Goal: Find contact information: Obtain details needed to contact an individual or organization

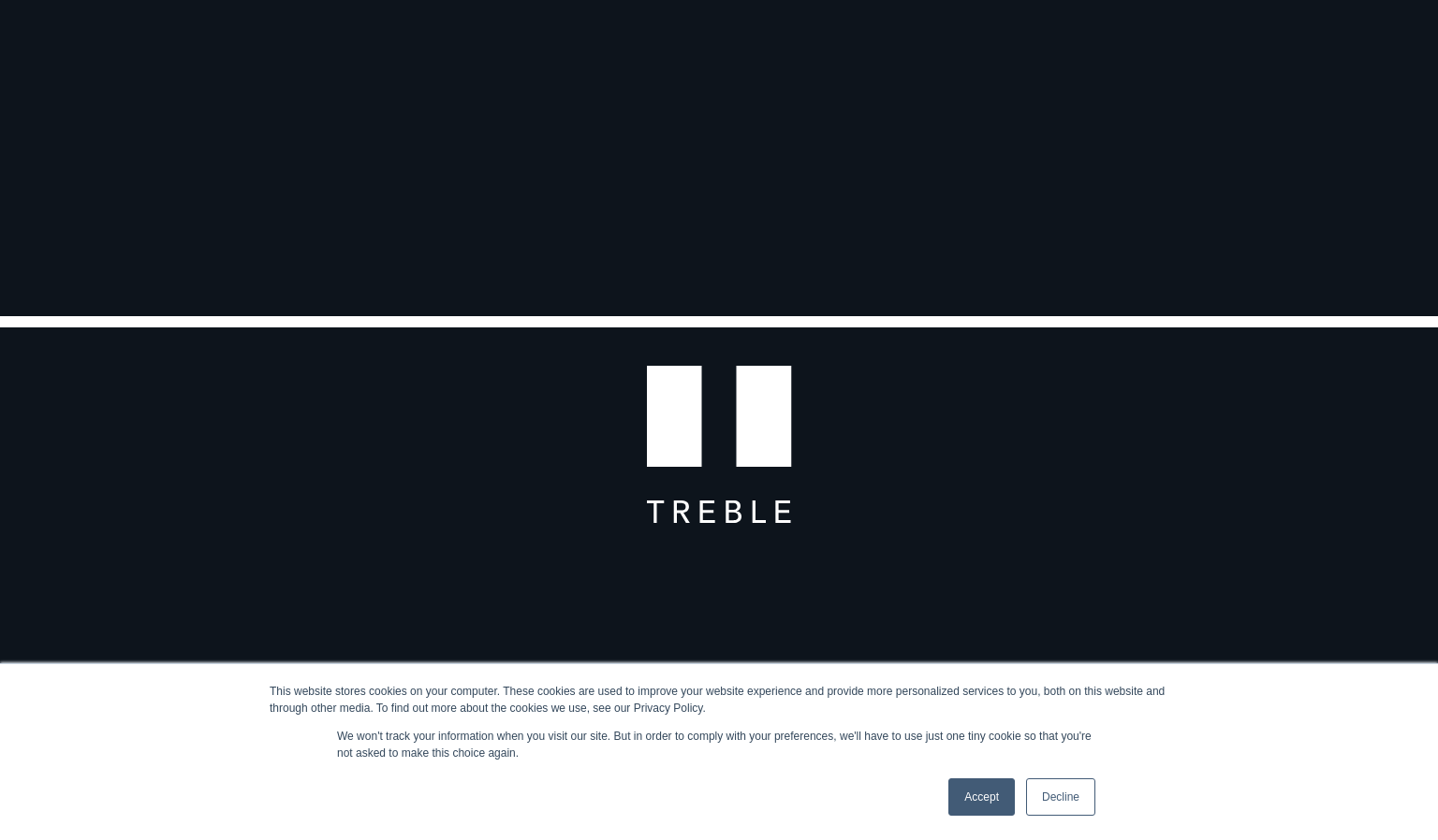
click at [976, 802] on link "Accept" at bounding box center [981, 796] width 67 height 37
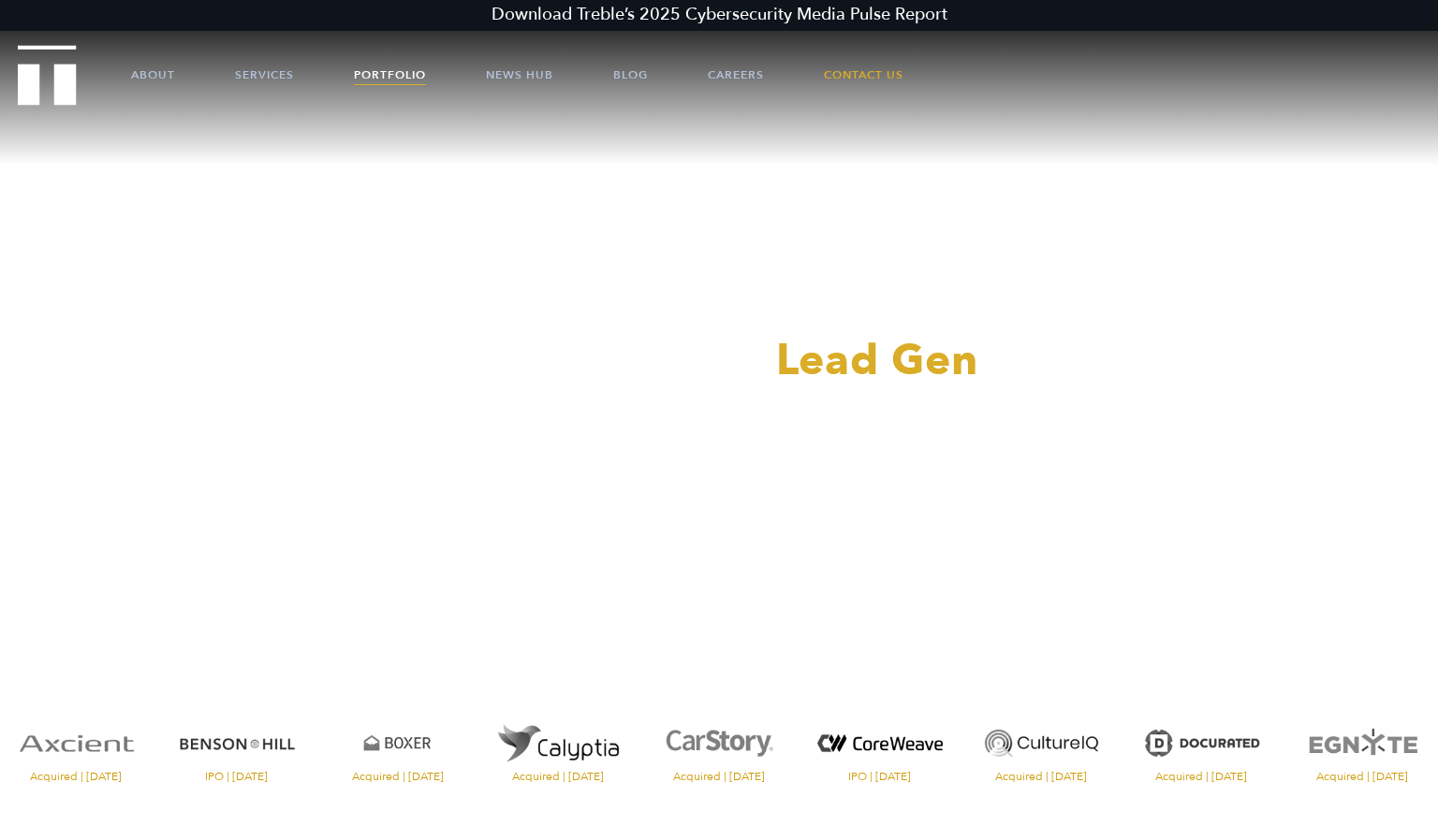
click at [379, 72] on link "Portfolio" at bounding box center [390, 74] width 72 height 56
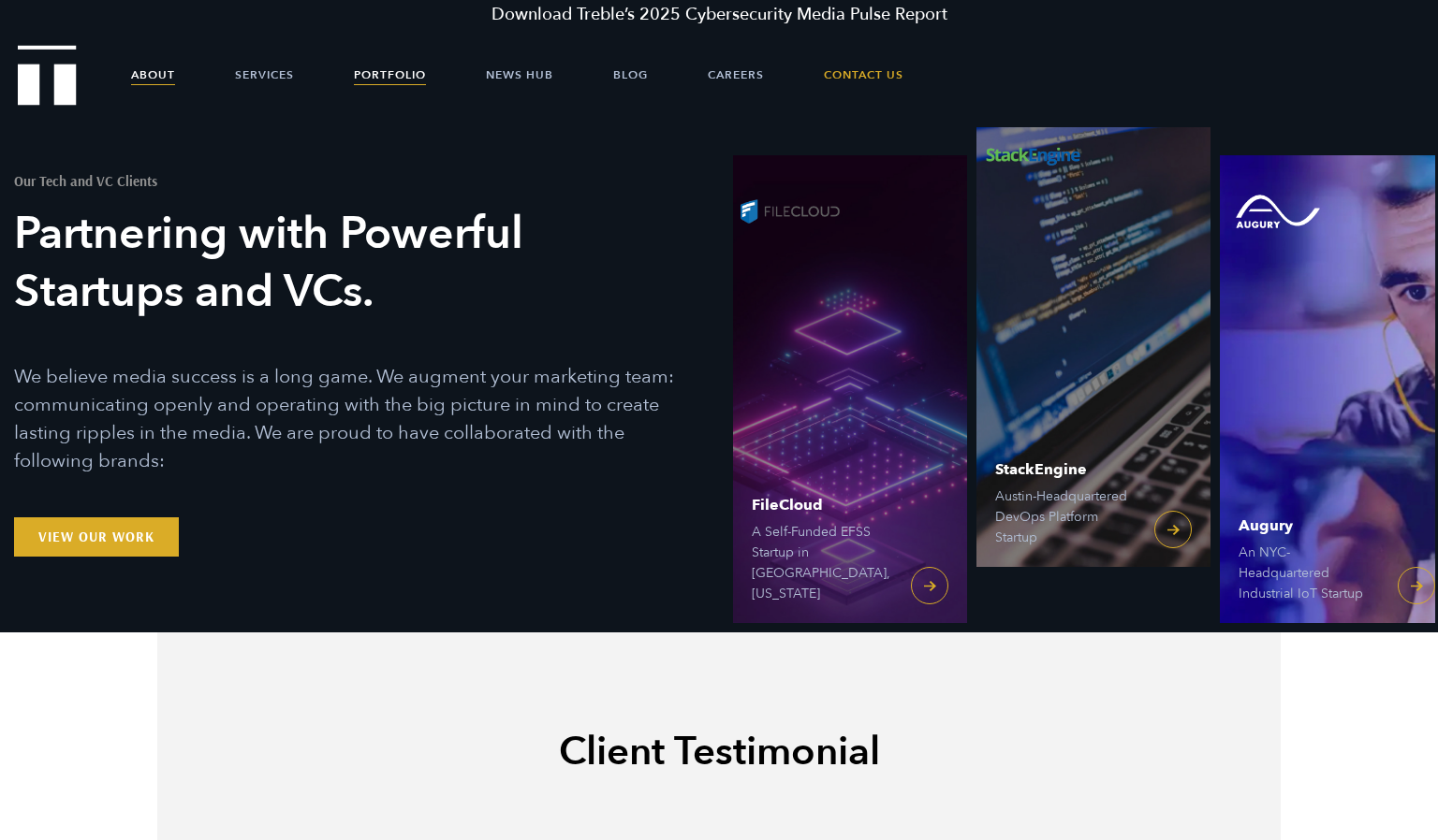
click at [158, 73] on link "About" at bounding box center [153, 74] width 44 height 56
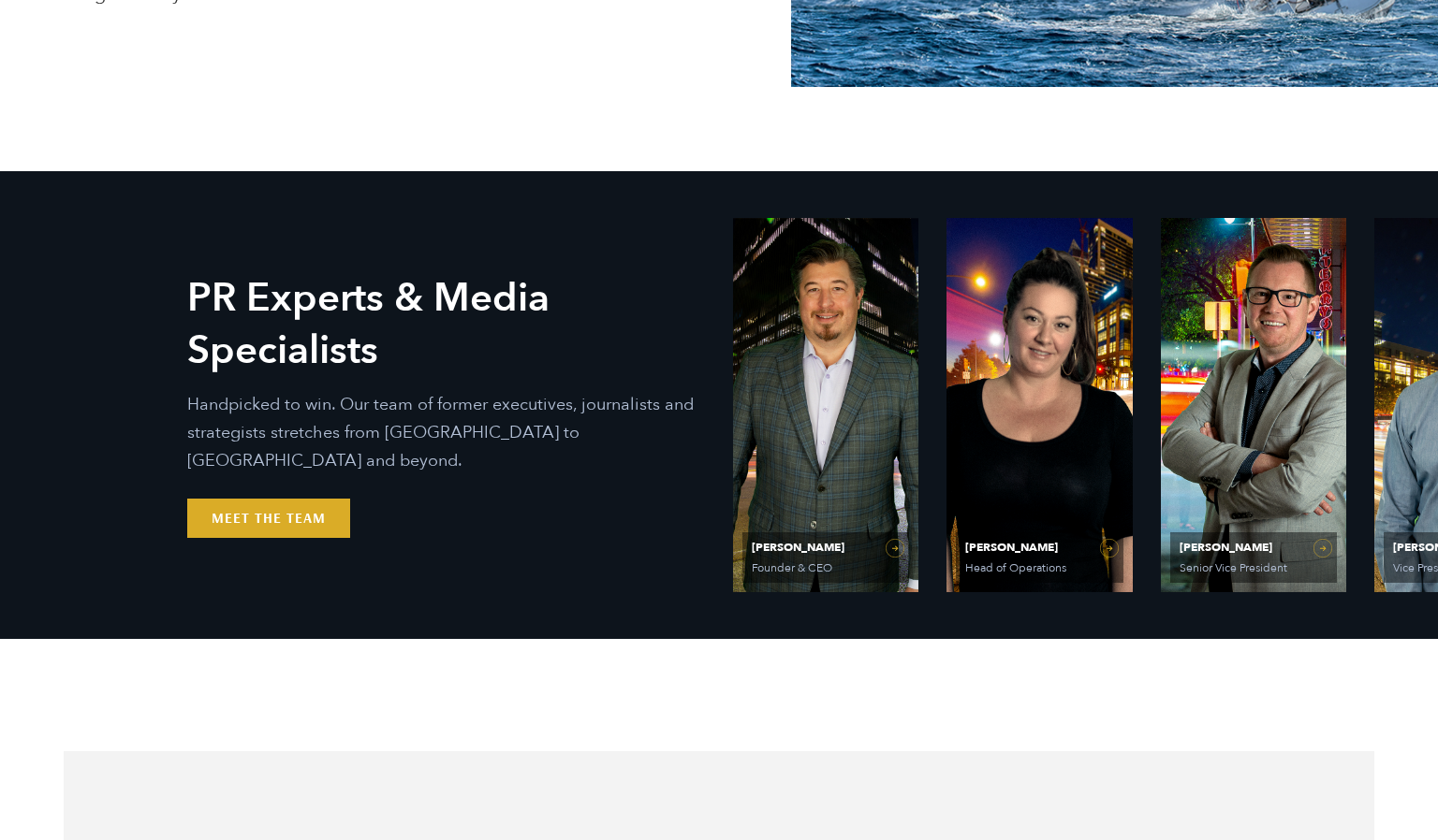
scroll to position [641, 0]
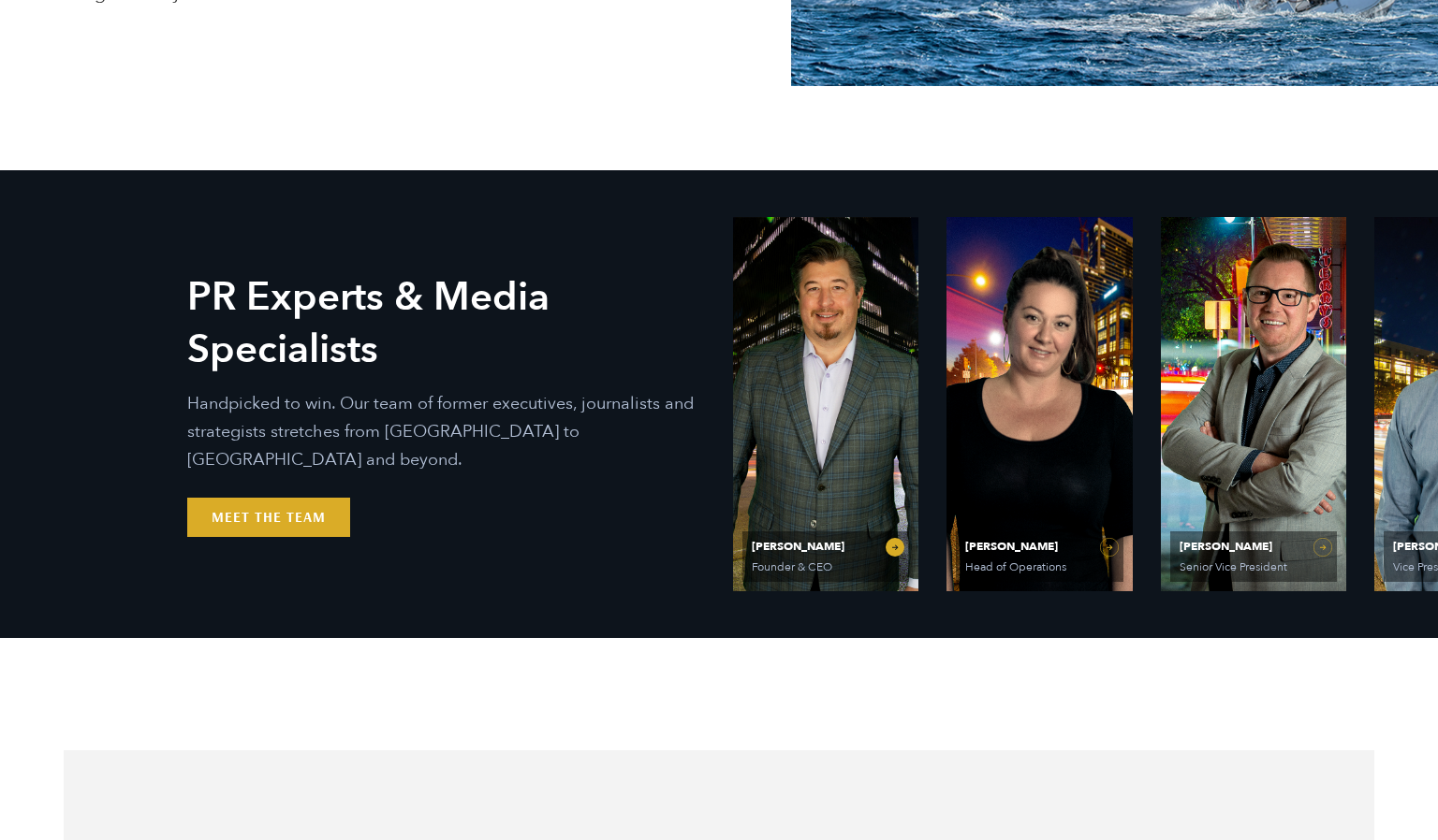
click at [829, 422] on link "[PERSON_NAME] Founder & CEO" at bounding box center [825, 403] width 186 height 374
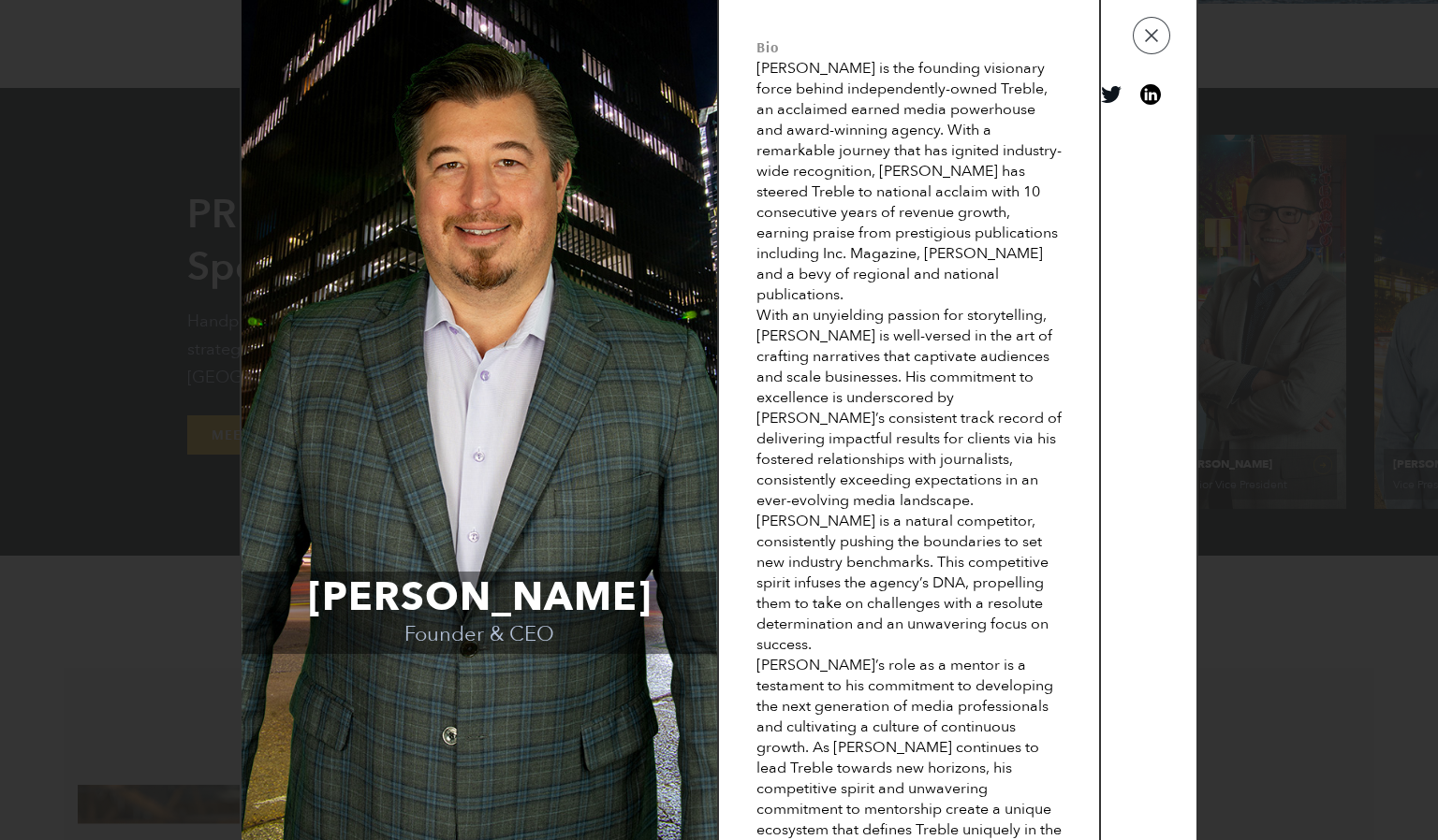
scroll to position [718, 0]
click at [1152, 30] on button "button" at bounding box center [1151, 35] width 37 height 37
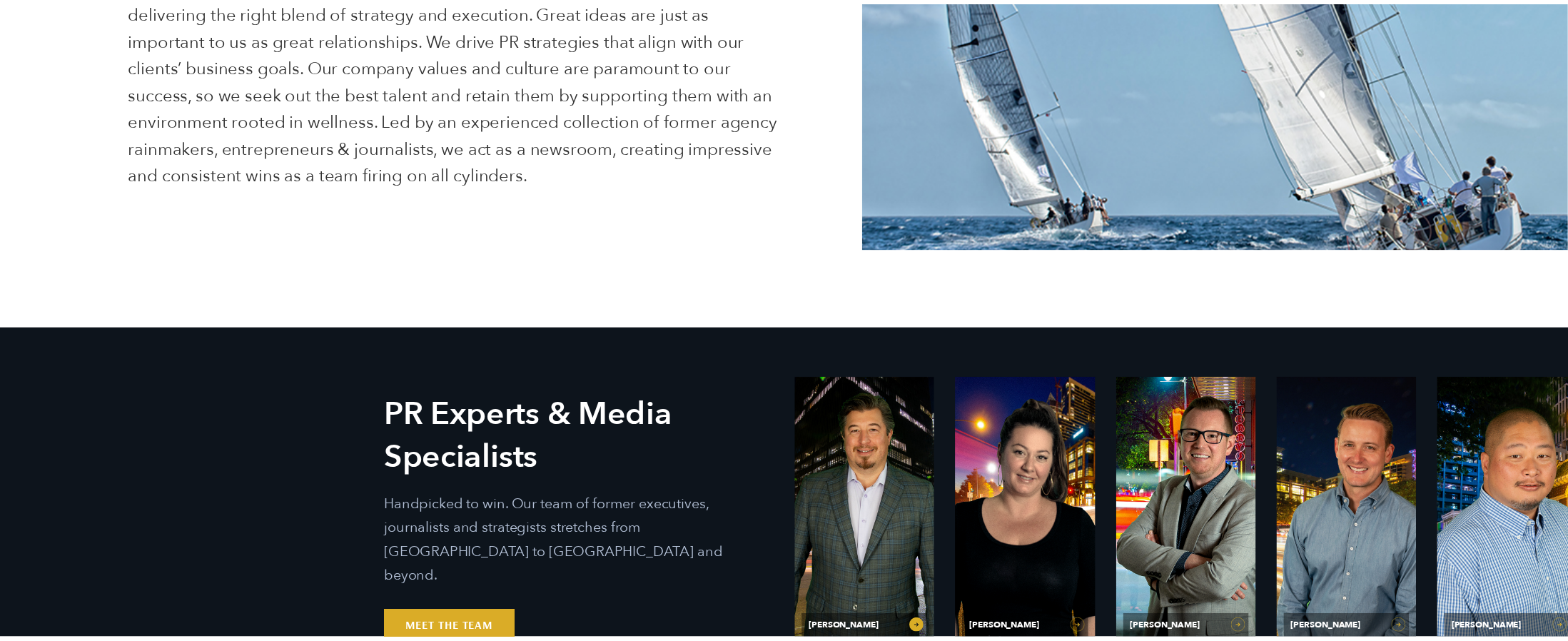
scroll to position [475, 0]
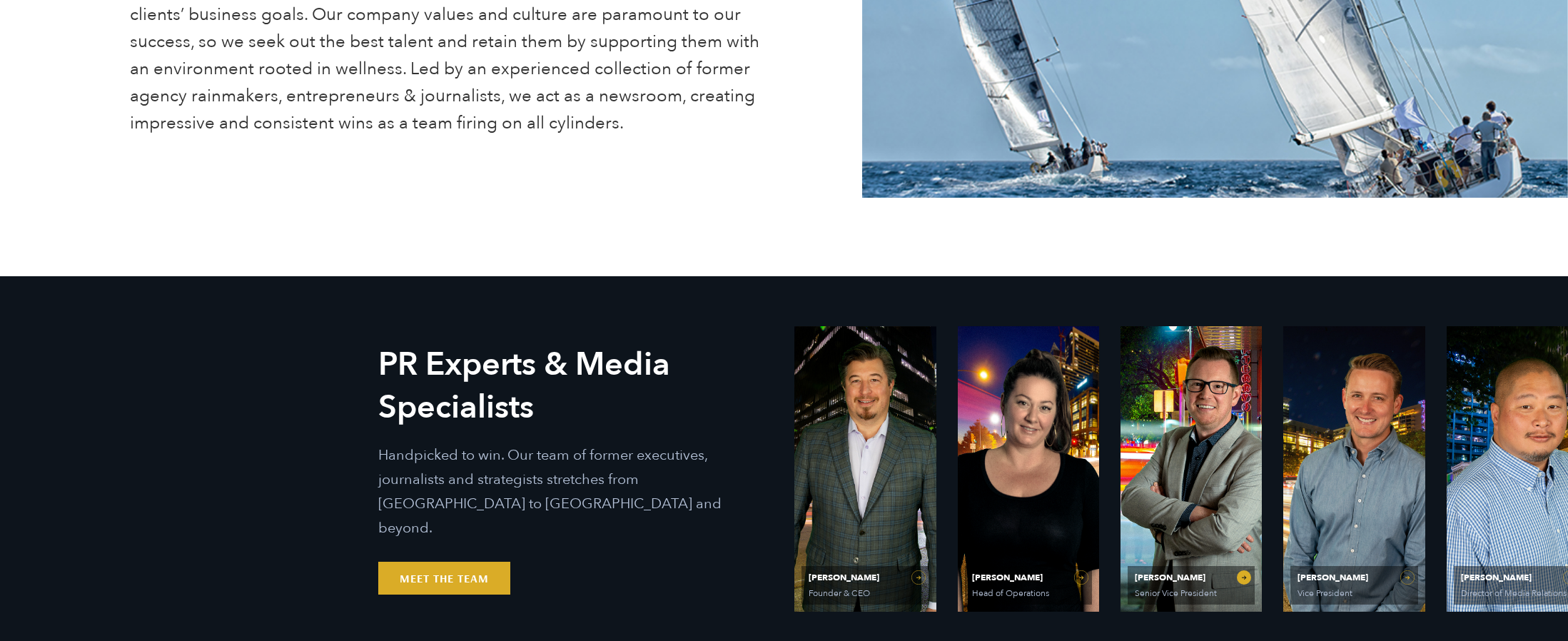
click at [1096, 494] on link "Matt Grant Senior Vice President" at bounding box center [1191, 469] width 141 height 285
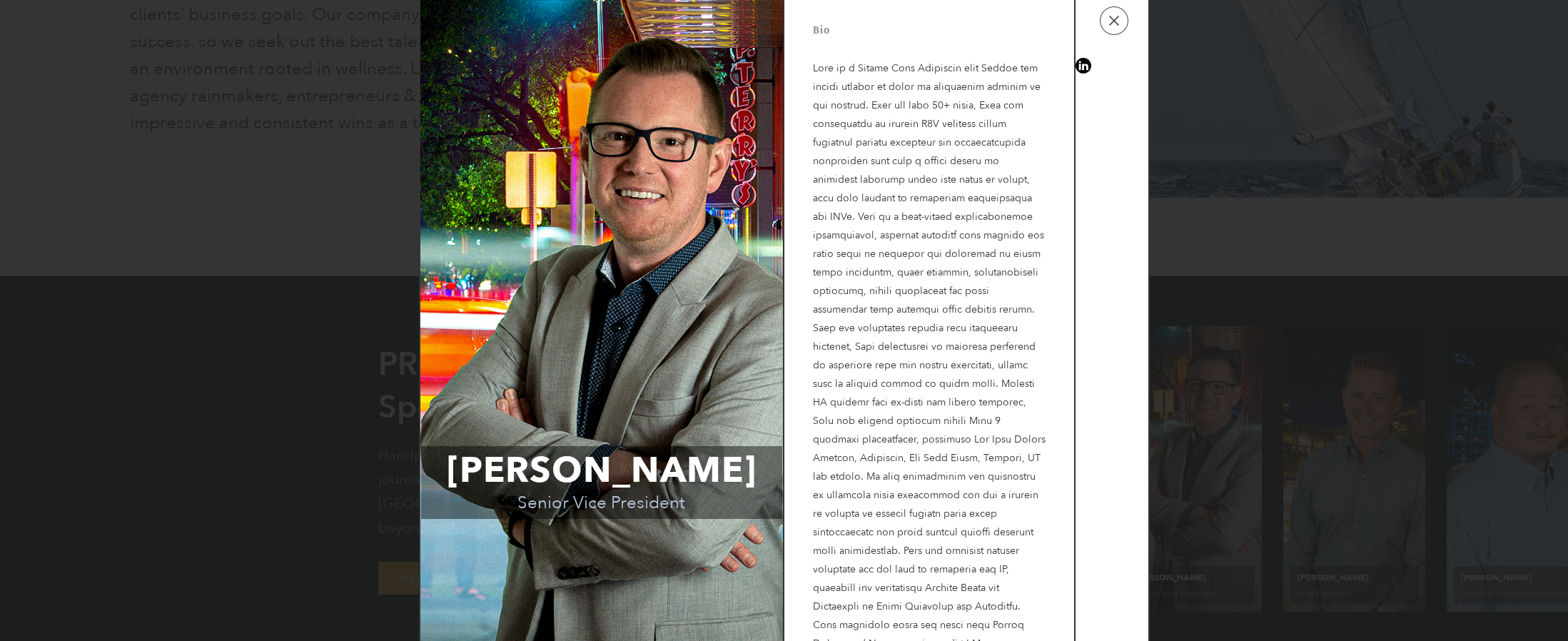
scroll to position [0, 0]
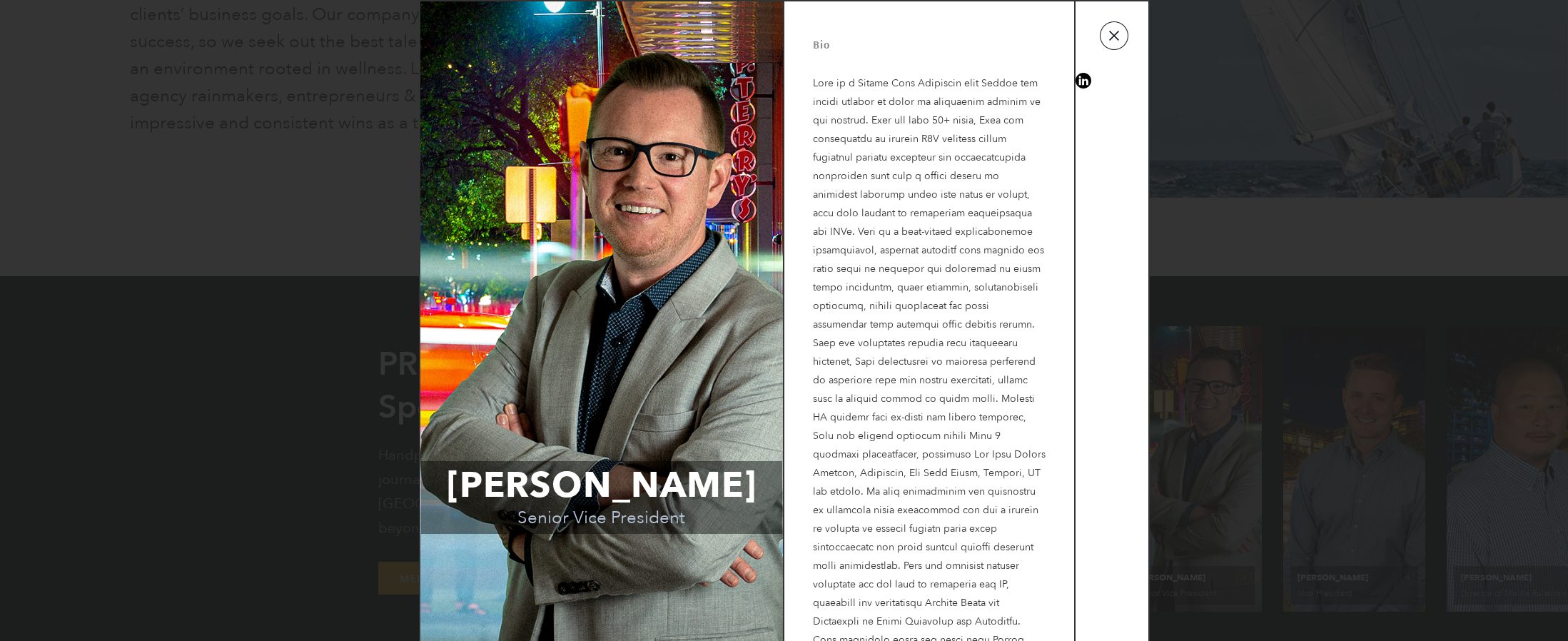
click at [1096, 41] on button "button" at bounding box center [1114, 36] width 28 height 28
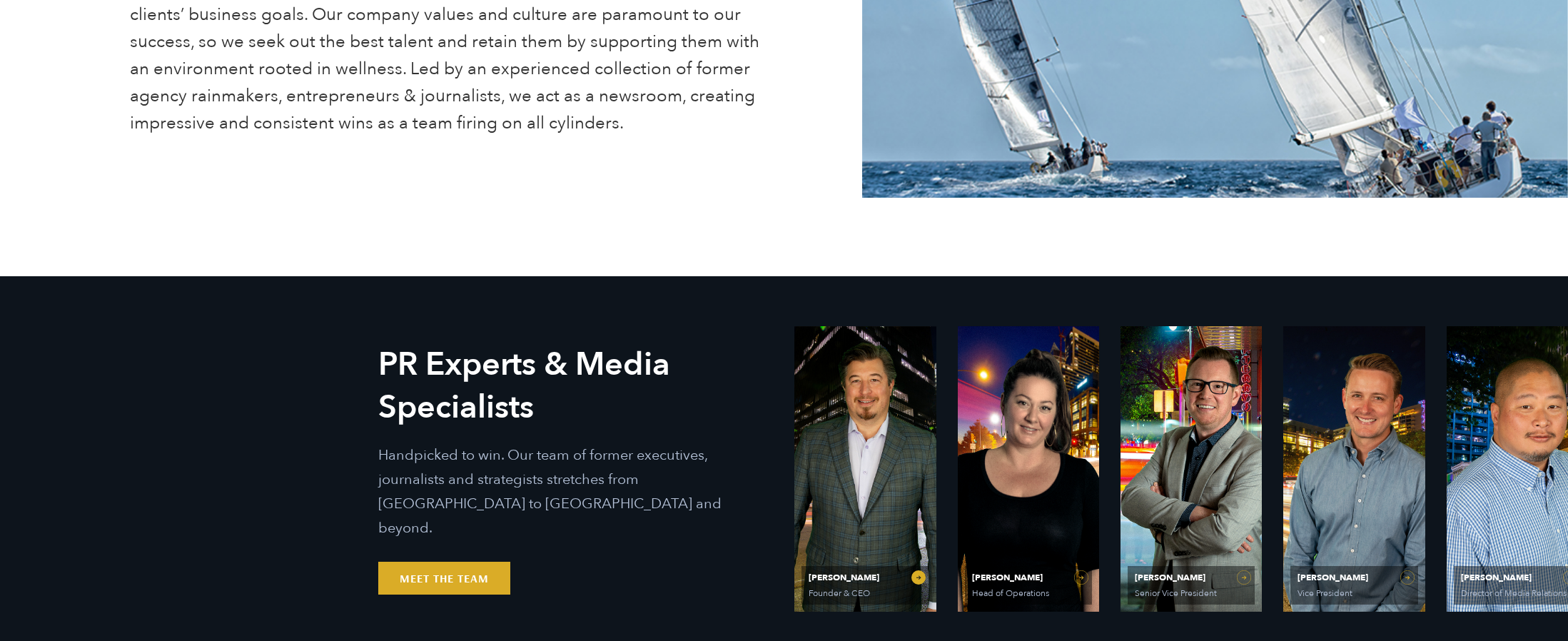
click at [896, 432] on link "Ethan Parker Founder & CEO" at bounding box center [865, 469] width 141 height 285
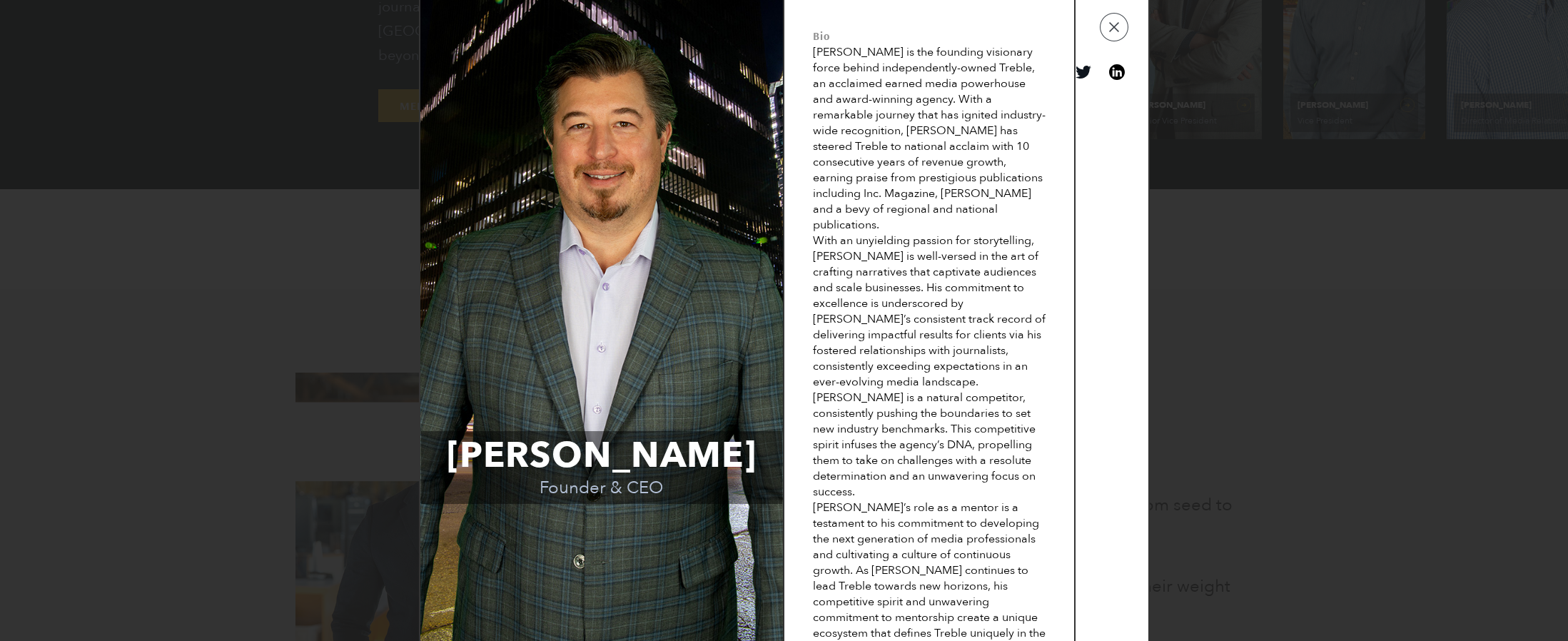
scroll to position [950, 0]
click at [1096, 75] on link "View on linkedin" at bounding box center [1117, 73] width 16 height 16
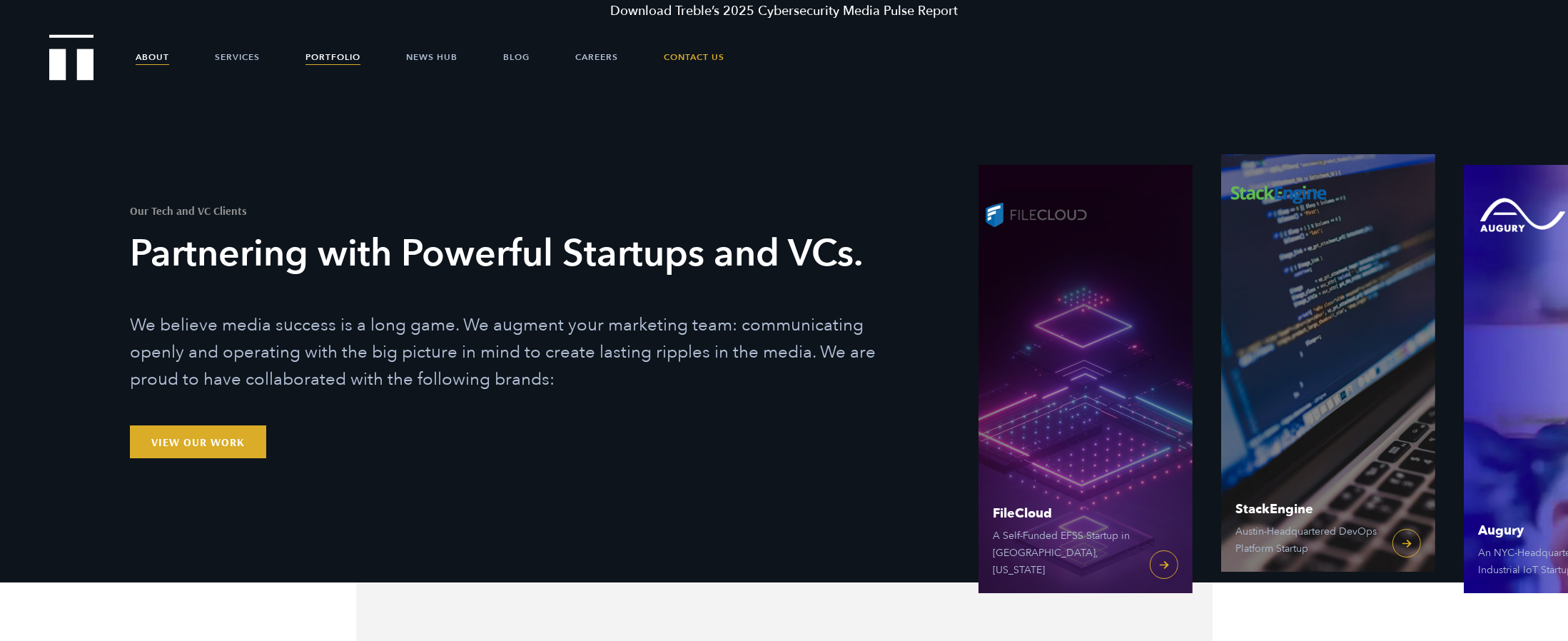
click at [163, 59] on link "About" at bounding box center [152, 57] width 33 height 43
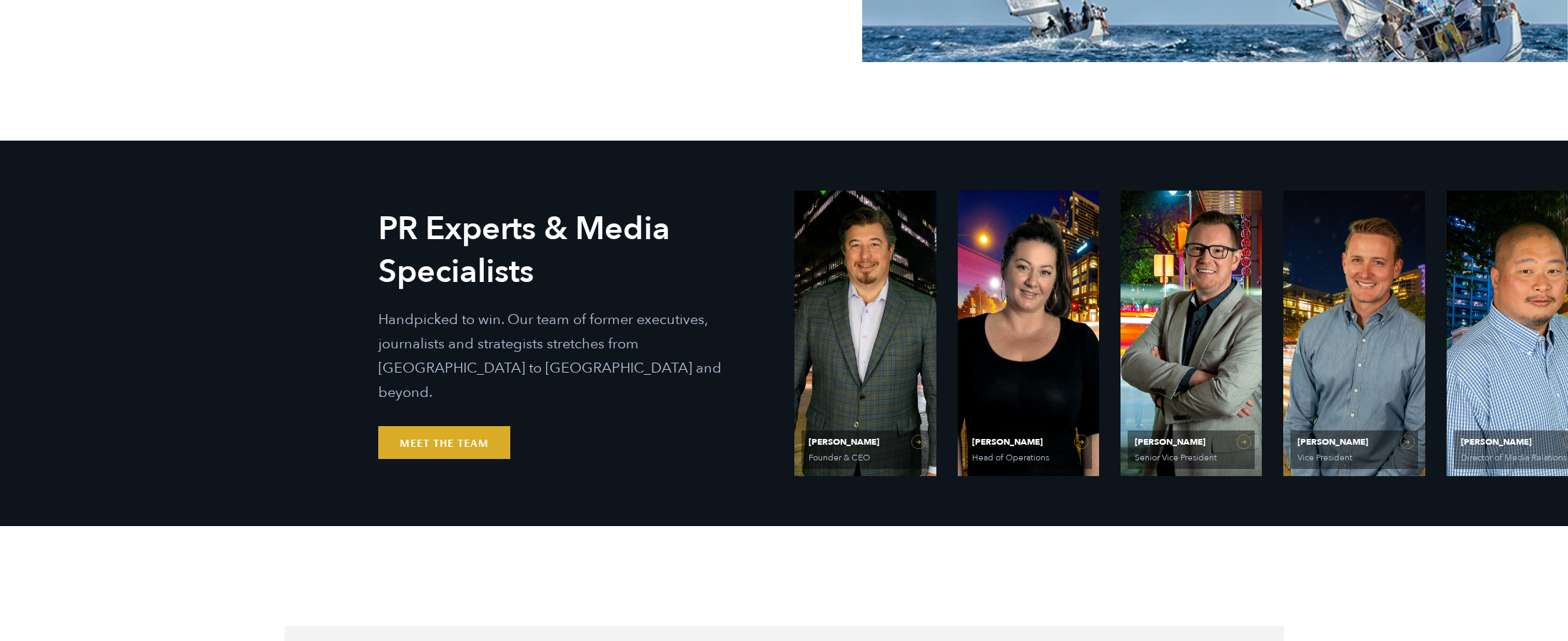
scroll to position [629, 0]
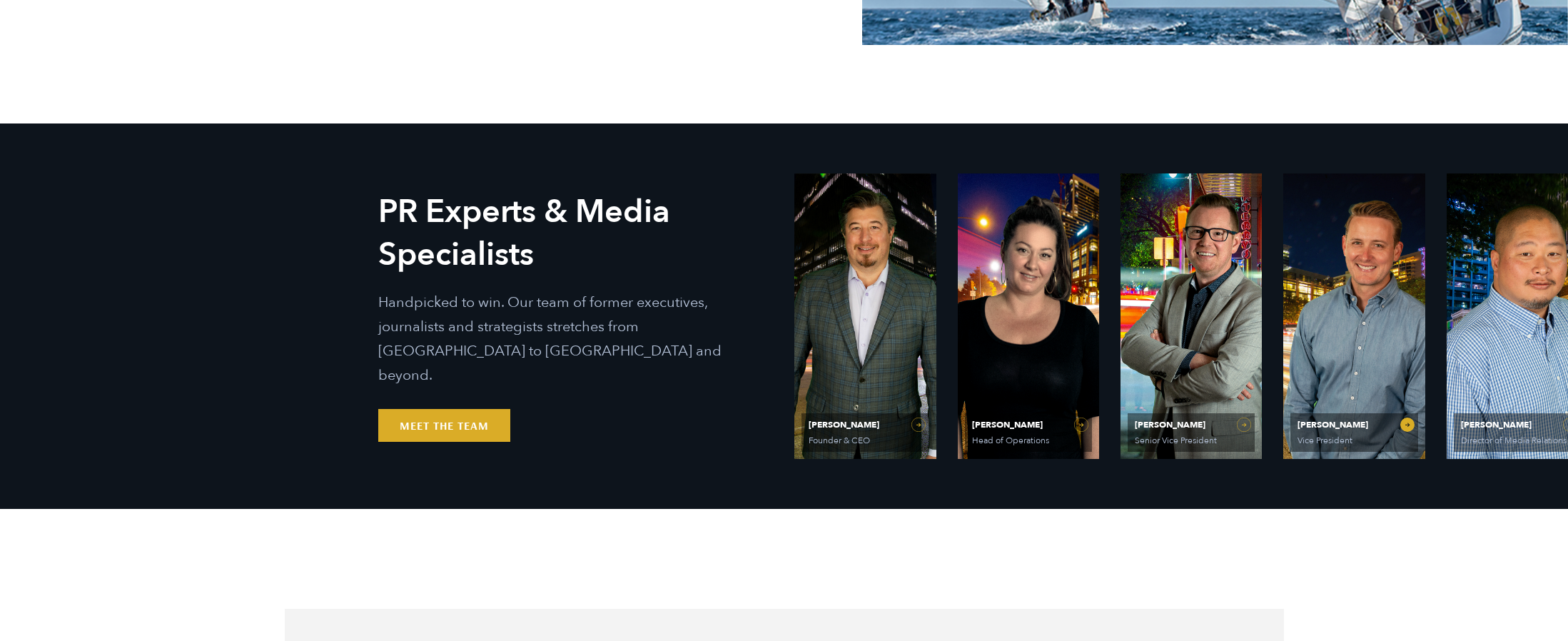
click at [1339, 429] on span "[PERSON_NAME]" at bounding box center [1353, 425] width 112 height 9
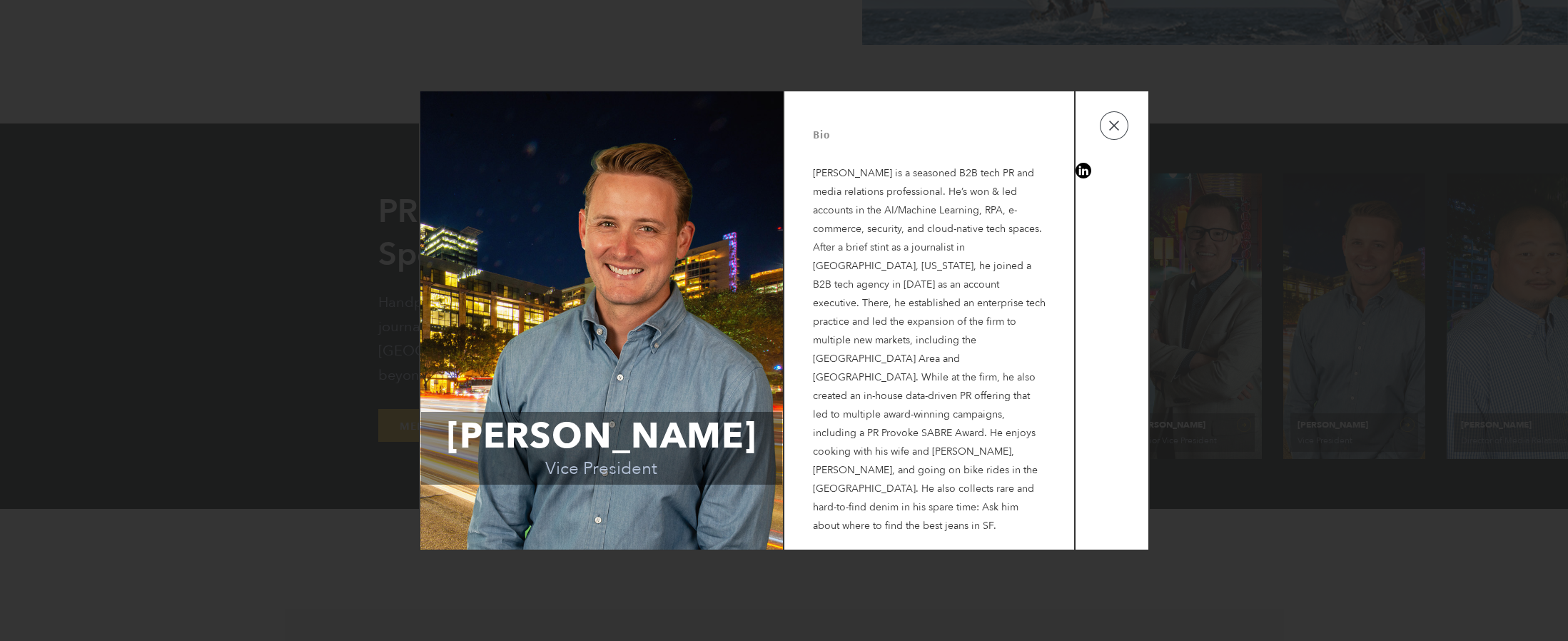
click at [1083, 176] on link "View on linkedin" at bounding box center [1083, 171] width 16 height 16
